Goal: Navigation & Orientation: Find specific page/section

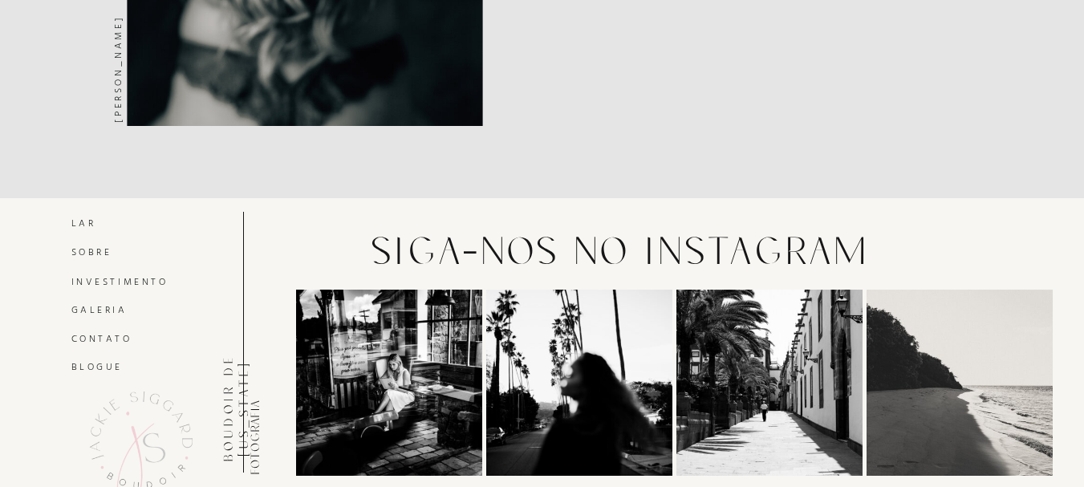
scroll to position [6055, 0]
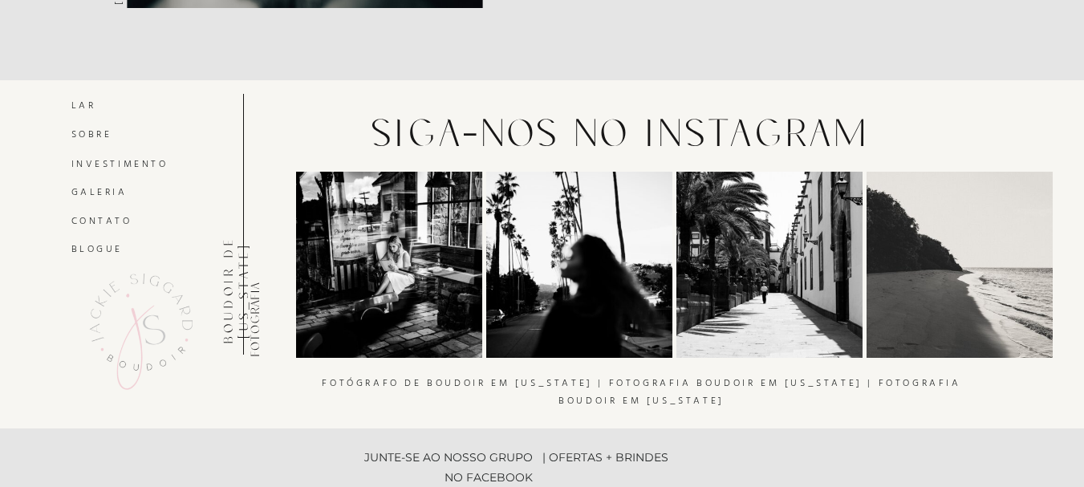
click at [104, 196] on font "Galeria" at bounding box center [99, 191] width 56 height 15
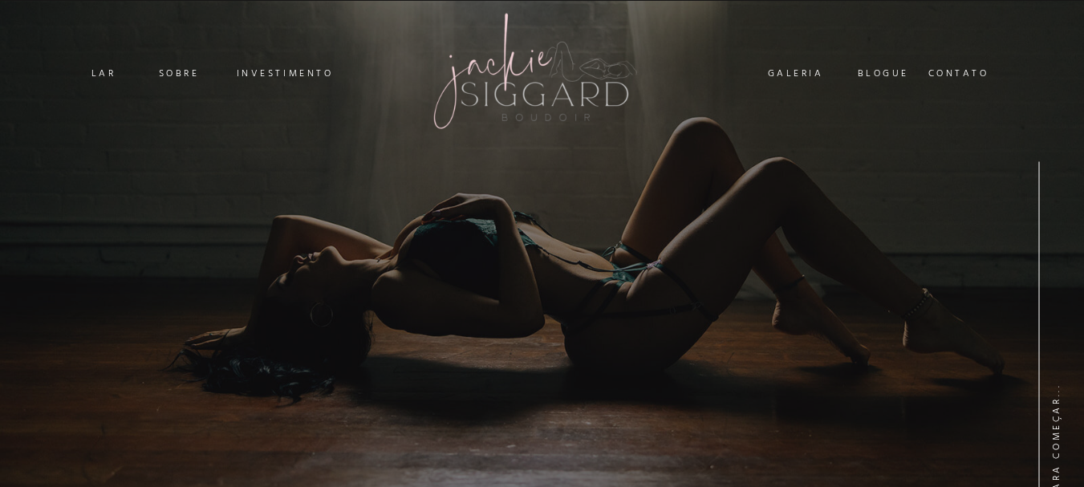
click at [178, 75] on font "Sobre" at bounding box center [179, 73] width 41 height 15
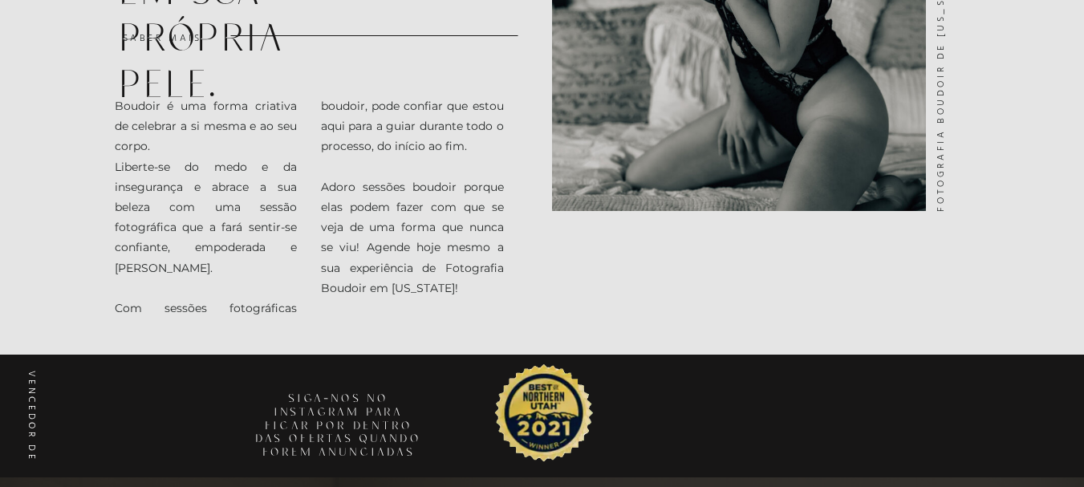
scroll to position [1203, 0]
